Goal: Check status: Check status

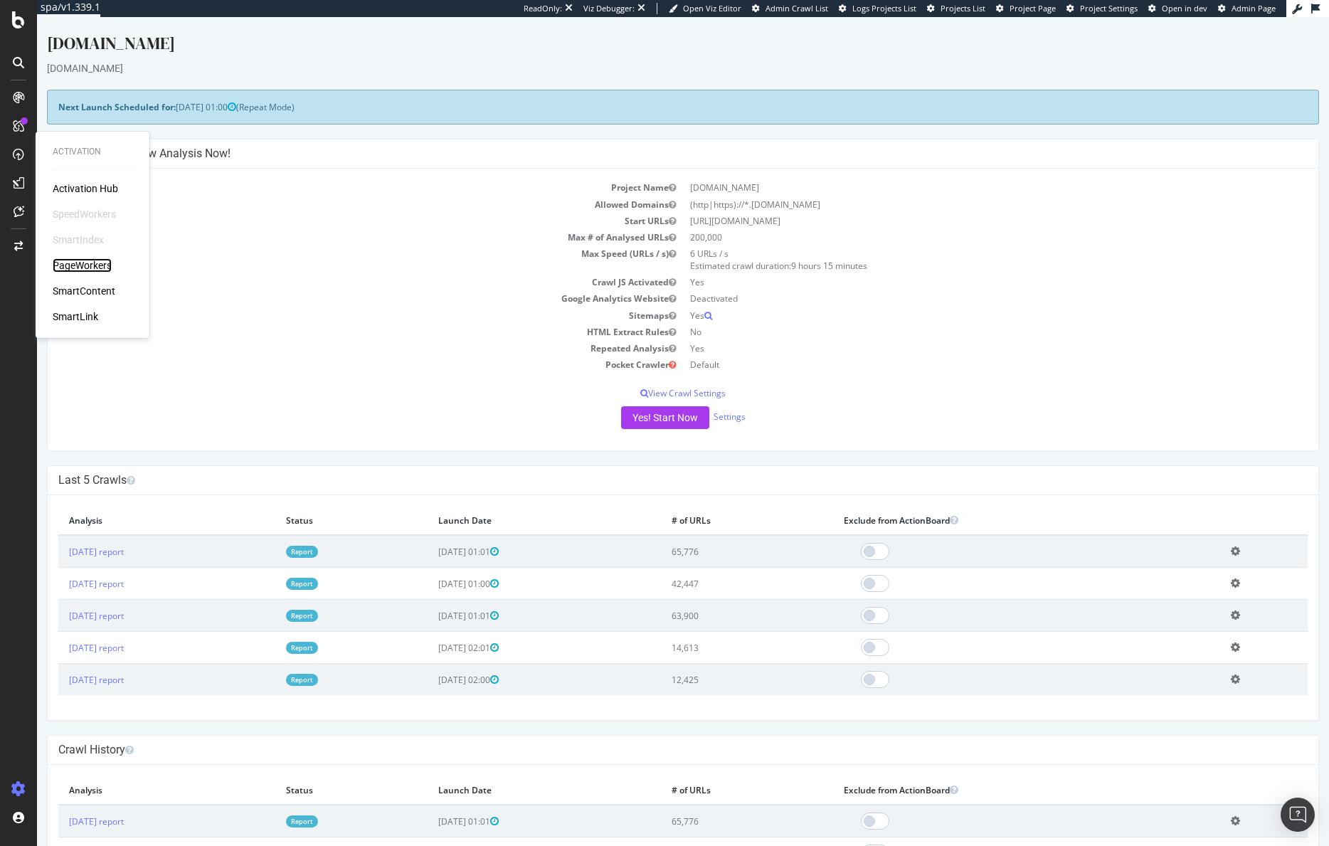
click at [76, 263] on div "PageWorkers" at bounding box center [82, 265] width 59 height 14
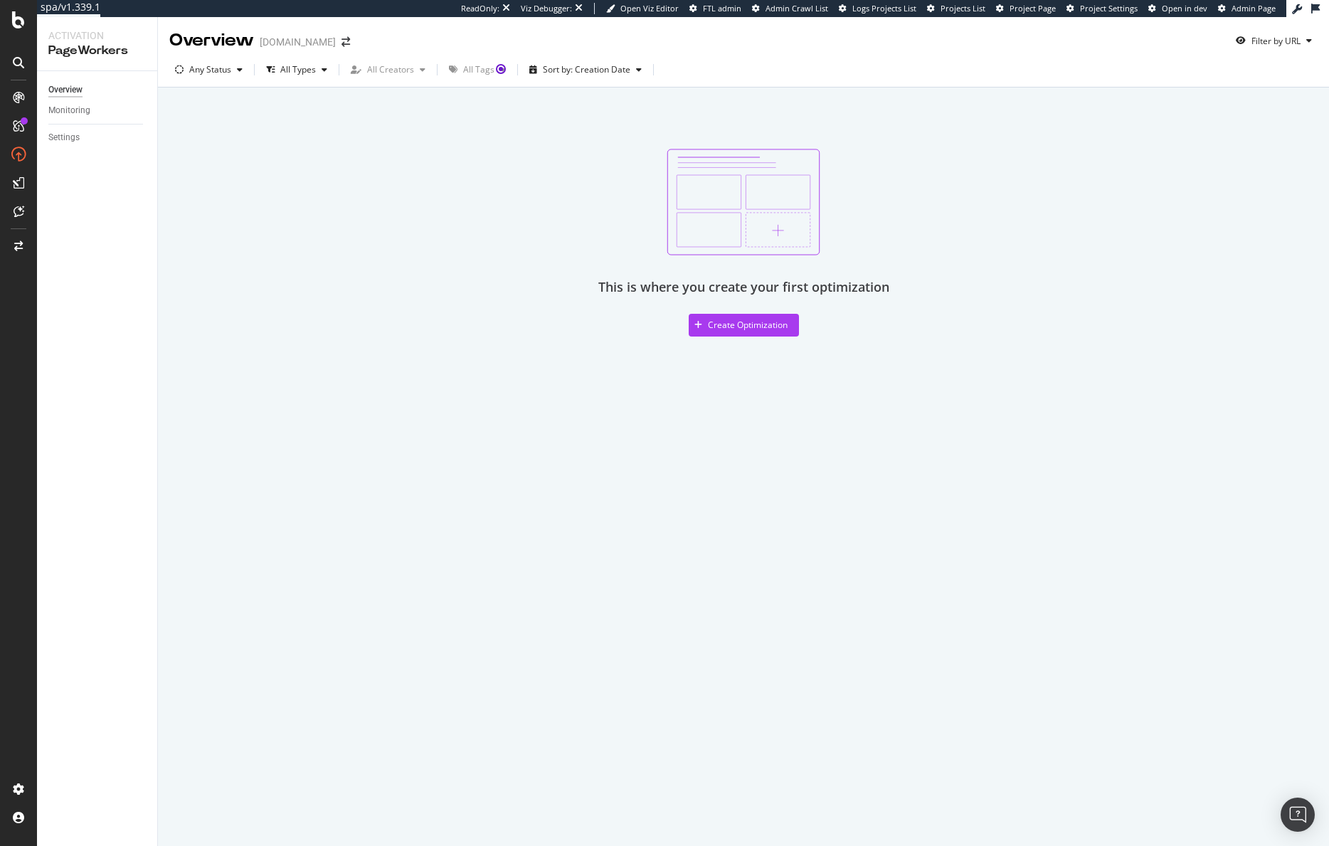
click at [85, 102] on div "Monitoring" at bounding box center [102, 110] width 109 height 21
click at [76, 108] on div "Monitoring" at bounding box center [69, 110] width 42 height 15
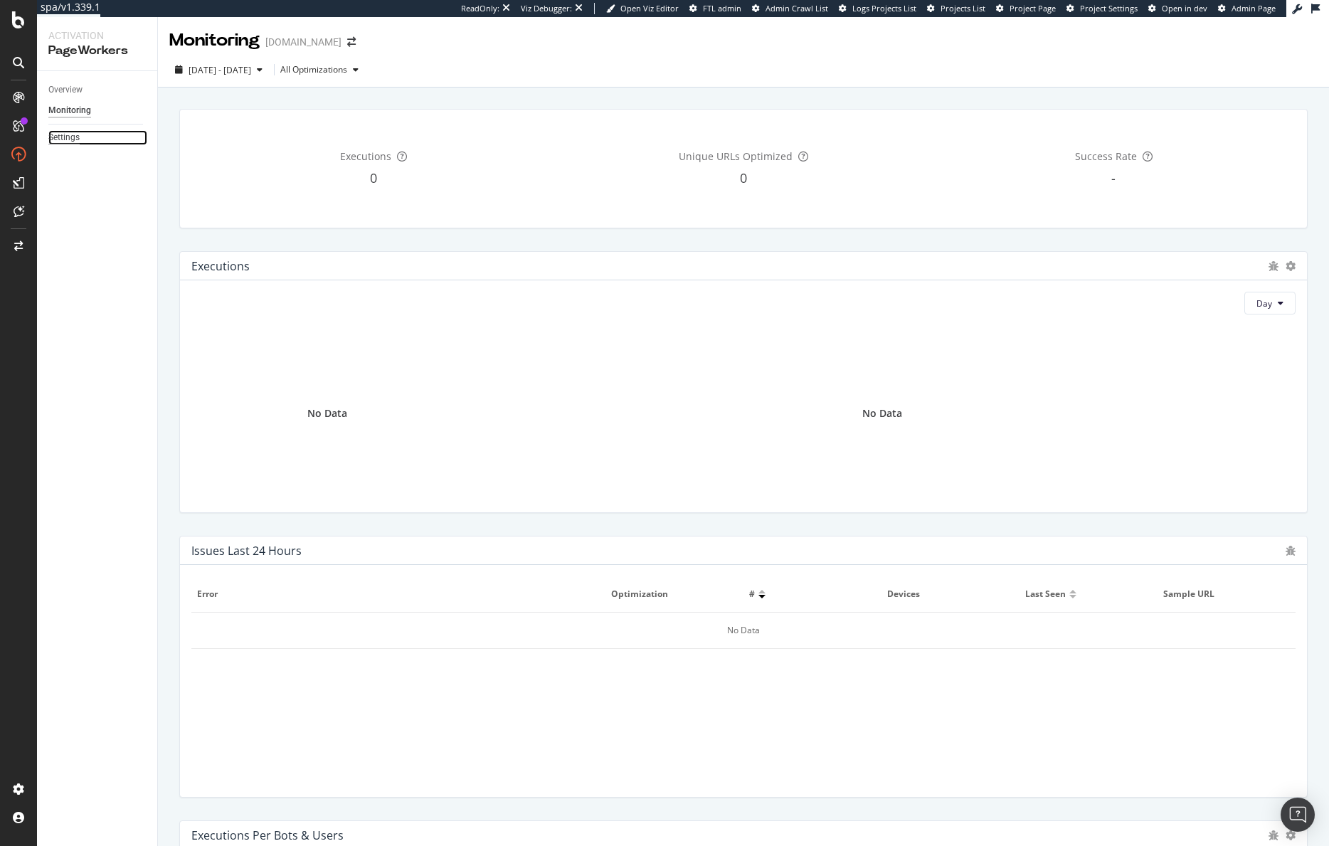
click at [69, 142] on div "Settings" at bounding box center [63, 137] width 31 height 15
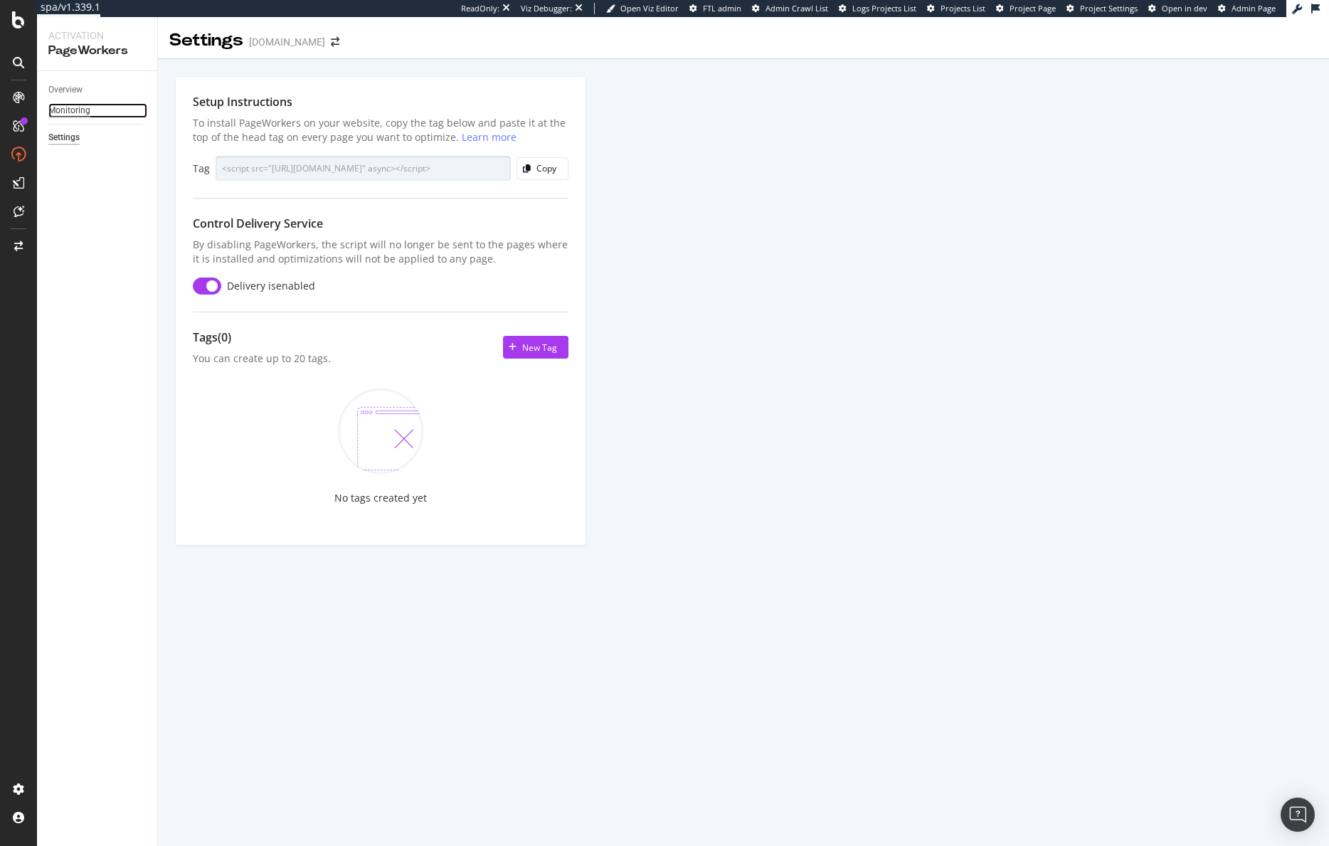
click at [75, 107] on div "Monitoring" at bounding box center [69, 110] width 42 height 15
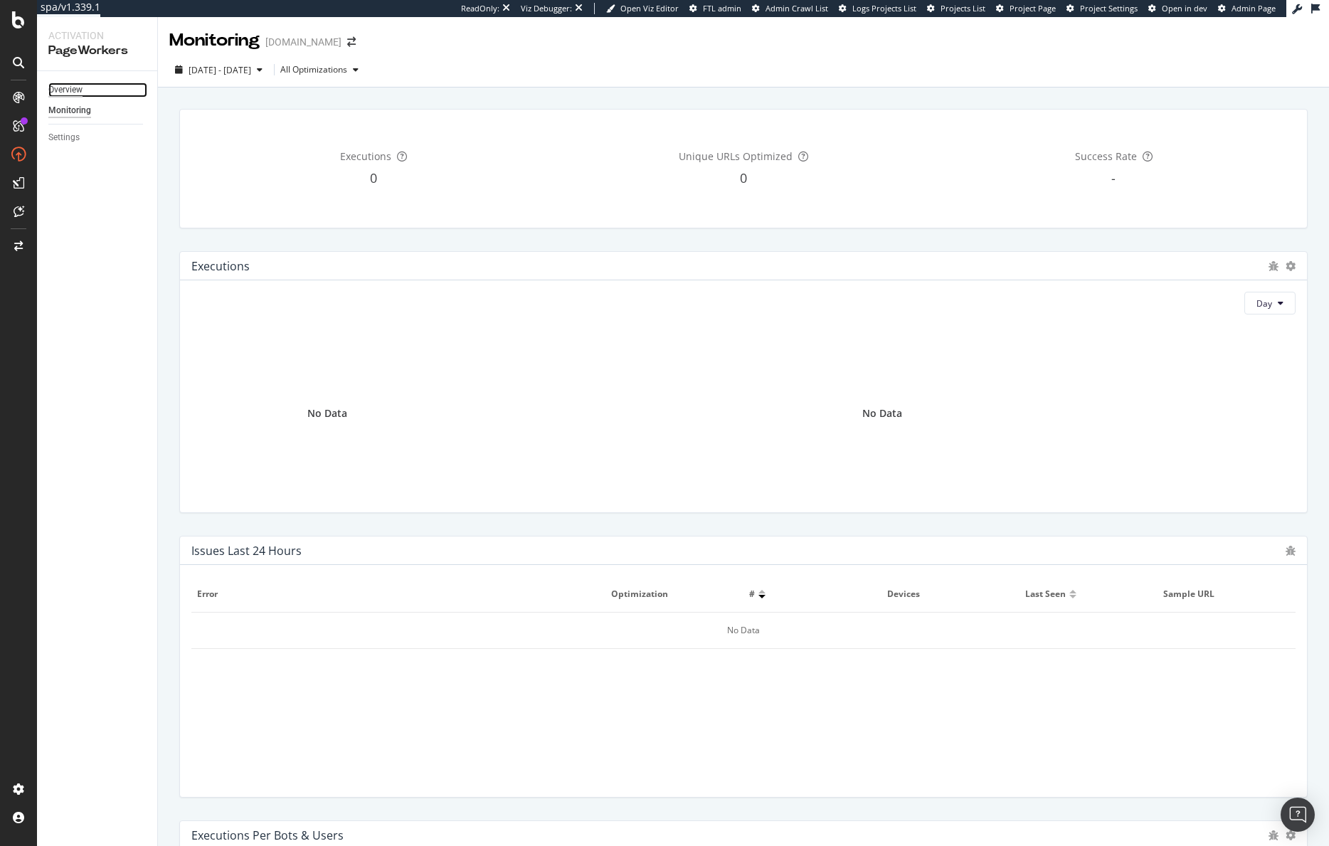
click at [73, 85] on div "Overview" at bounding box center [65, 90] width 34 height 15
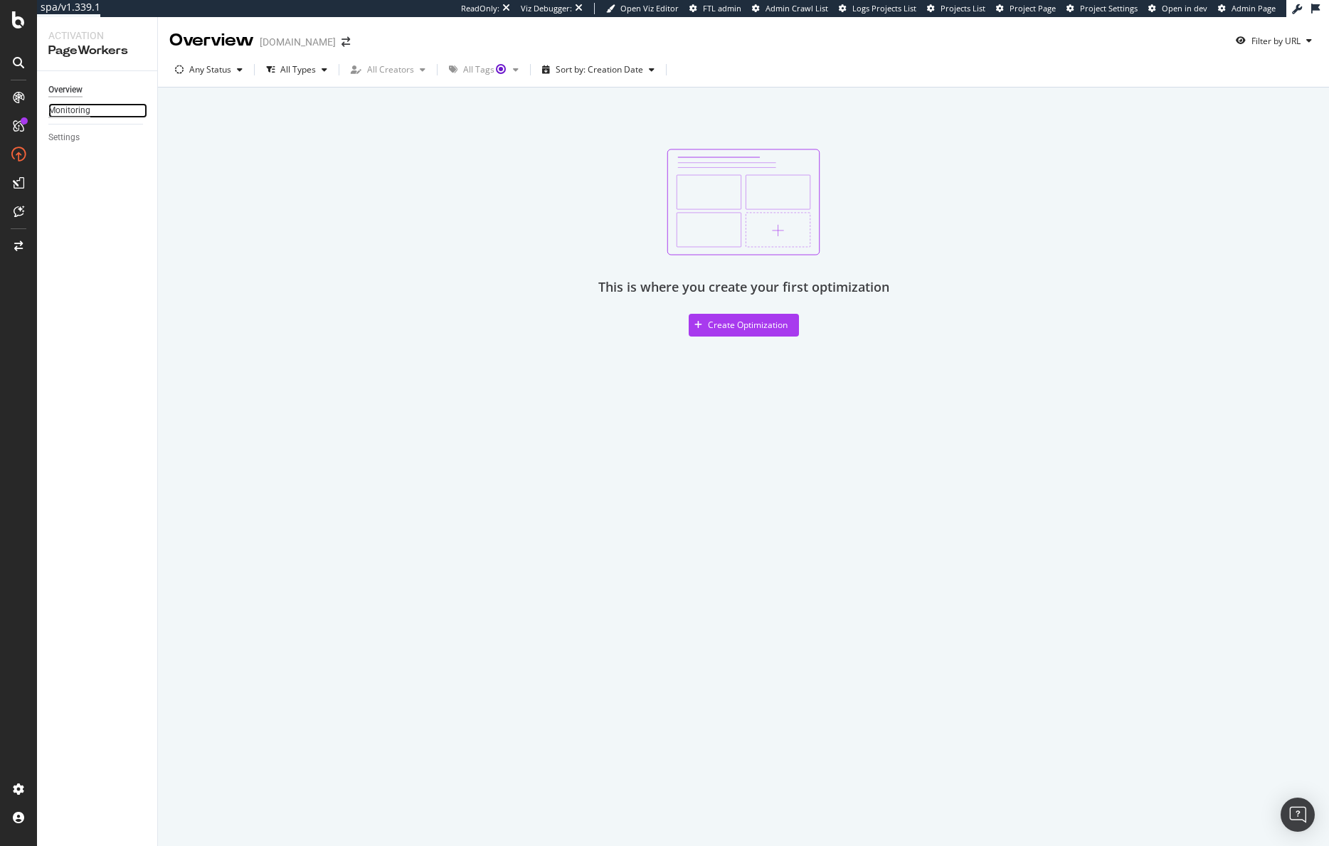
click at [64, 115] on div "Monitoring" at bounding box center [69, 110] width 42 height 15
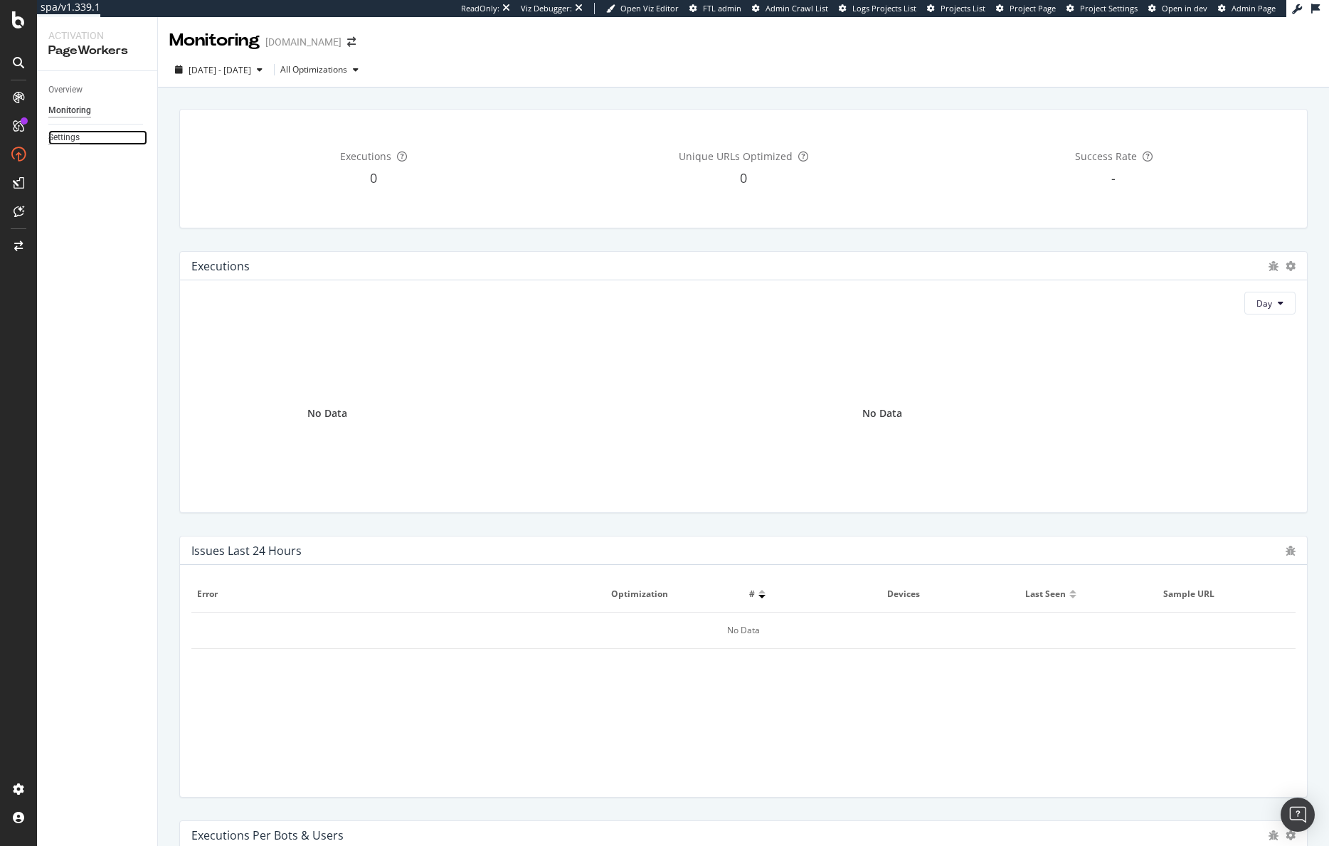
click at [64, 135] on div "Settings" at bounding box center [63, 137] width 31 height 15
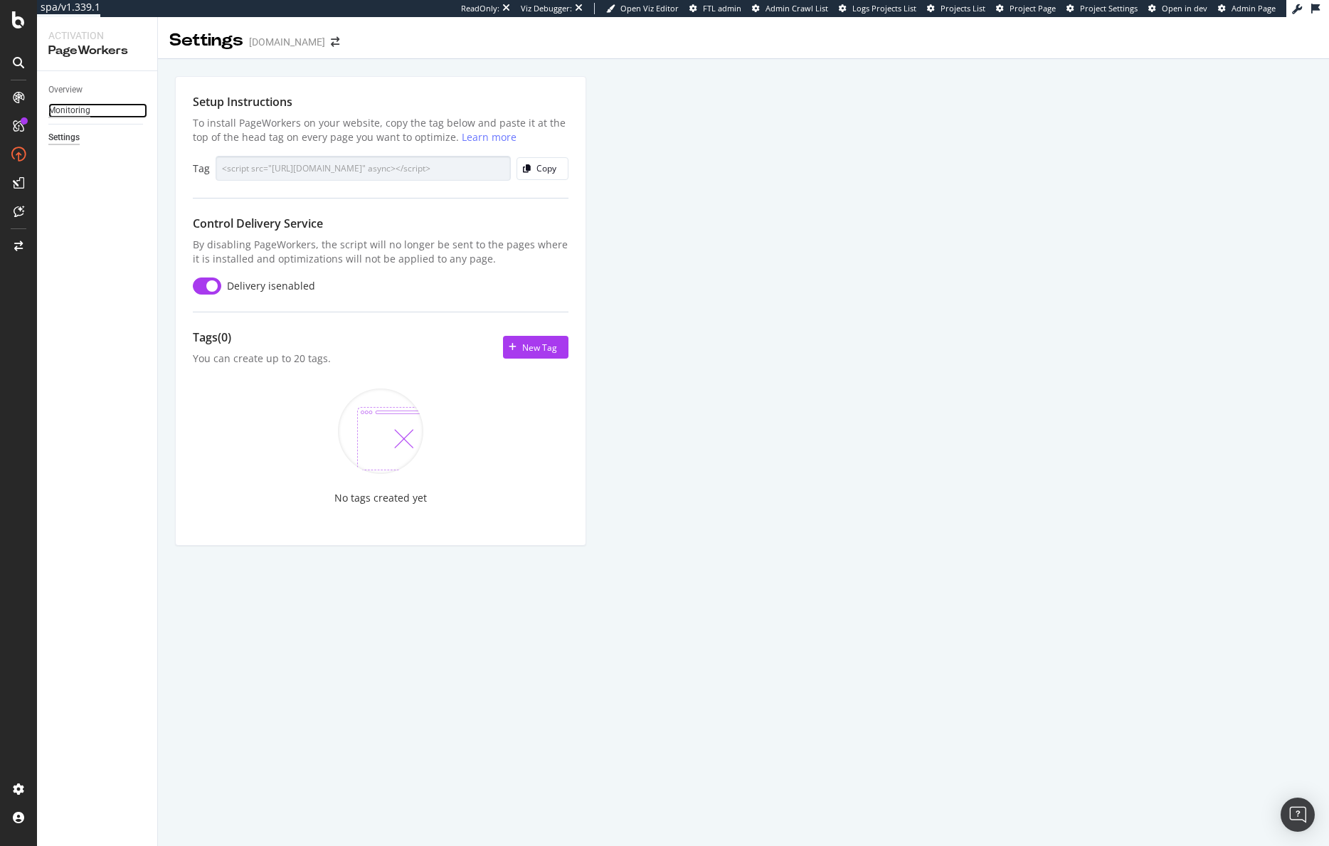
click at [66, 111] on div "Monitoring" at bounding box center [69, 110] width 42 height 15
